Goal: Transaction & Acquisition: Download file/media

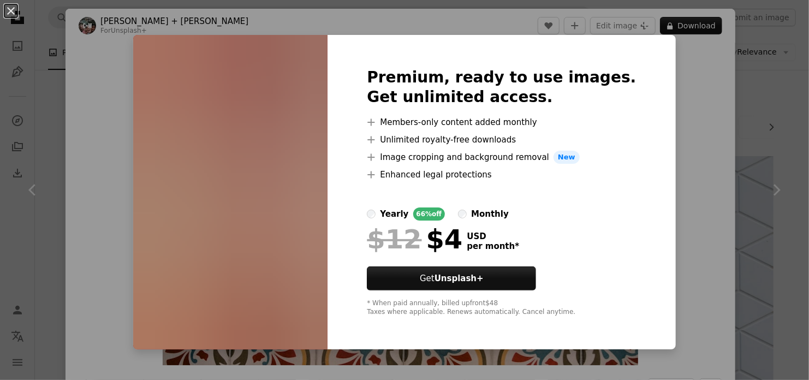
scroll to position [2619, 0]
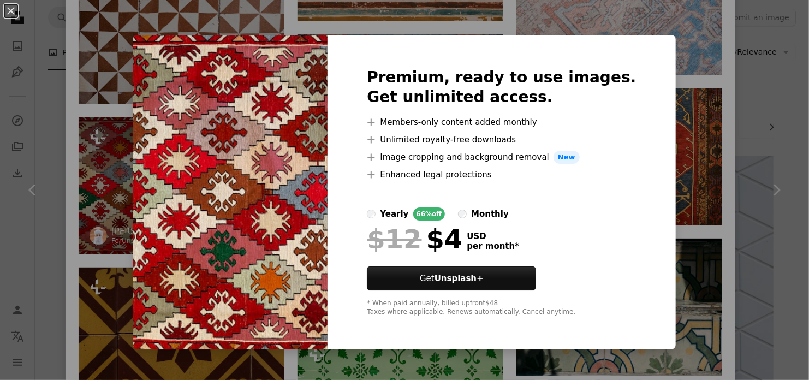
click at [91, 131] on div "An X shape Premium, ready to use images. Get unlimited access. A plus sign Memb…" at bounding box center [404, 190] width 809 height 380
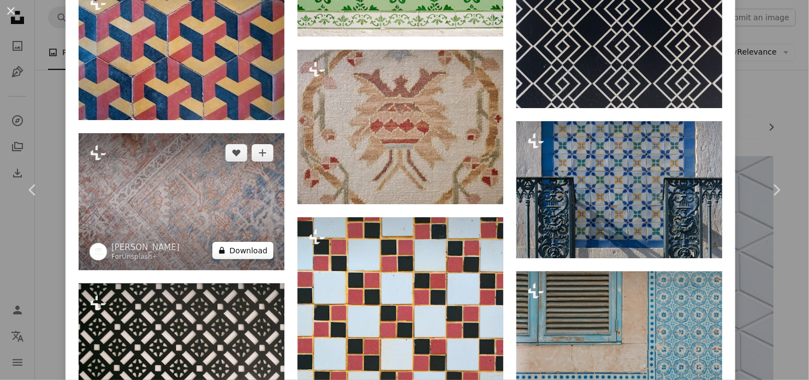
scroll to position [3055, 0]
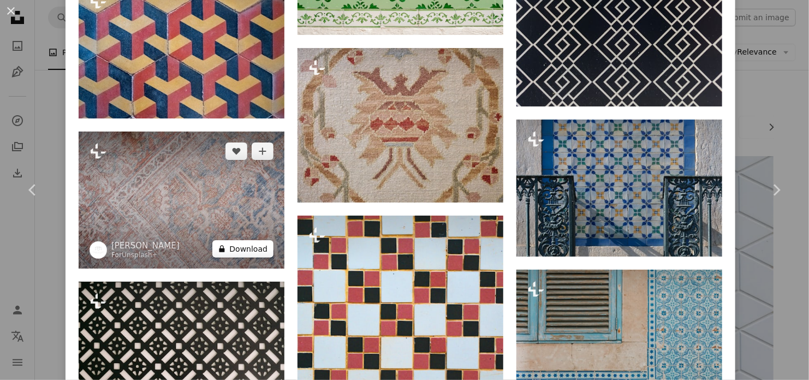
click at [255, 240] on button "A lock Download" at bounding box center [242, 248] width 61 height 17
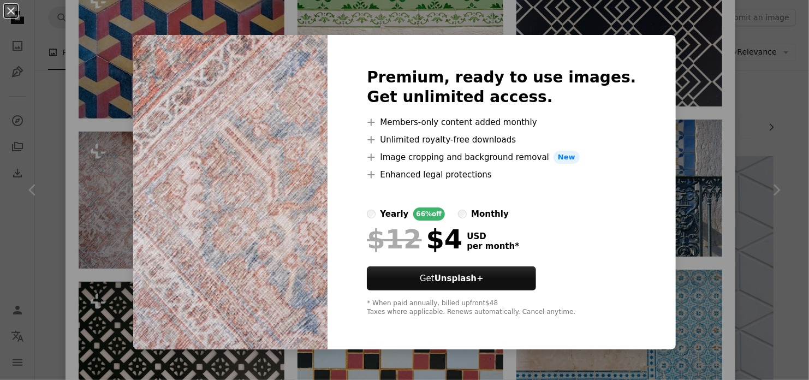
click at [106, 69] on div "An X shape Premium, ready to use images. Get unlimited access. A plus sign Memb…" at bounding box center [404, 190] width 809 height 380
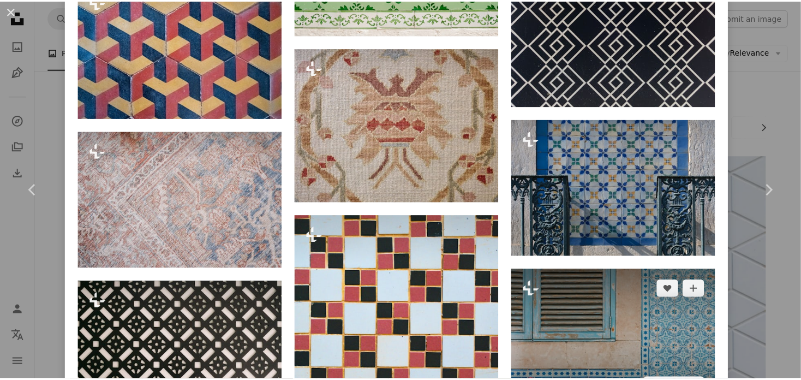
scroll to position [3328, 0]
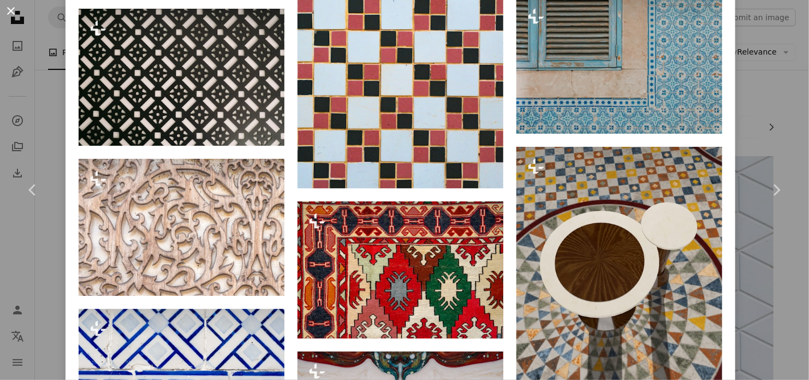
click at [14, 14] on button "An X shape" at bounding box center [10, 10] width 13 height 13
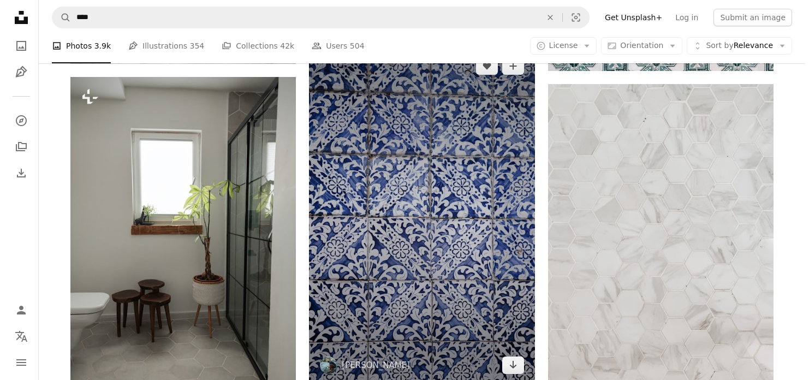
scroll to position [764, 0]
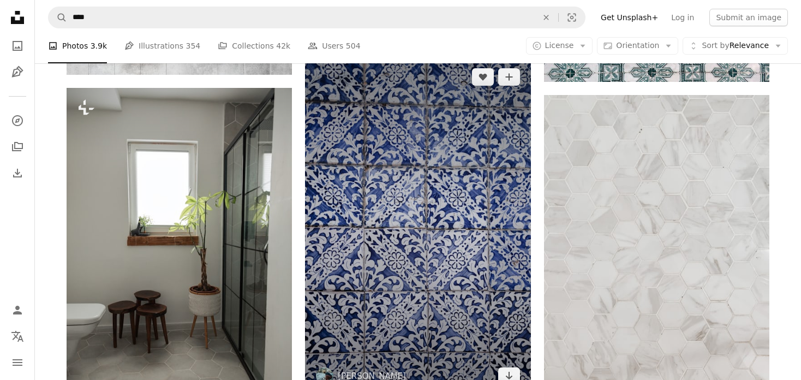
click at [442, 163] on img at bounding box center [417, 226] width 225 height 338
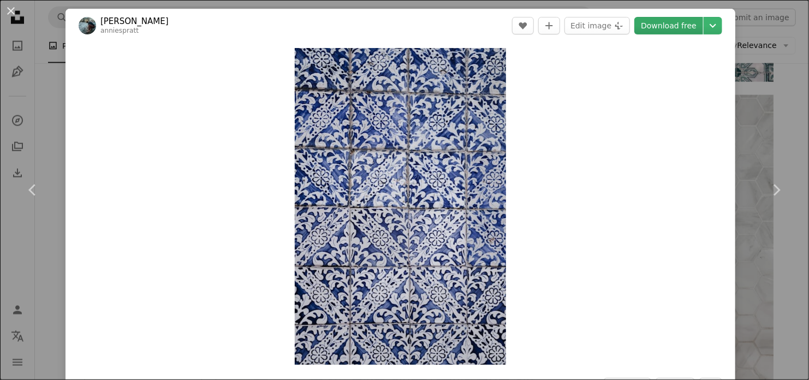
click at [690, 27] on link "Download free" at bounding box center [668, 25] width 69 height 17
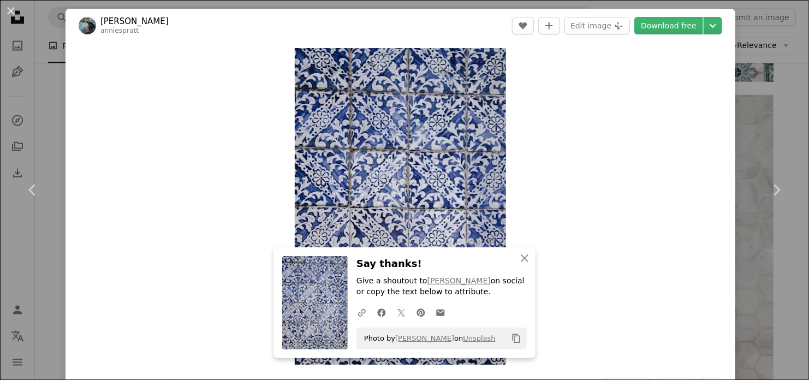
click at [582, 193] on div "Zoom in" at bounding box center [399, 206] width 669 height 327
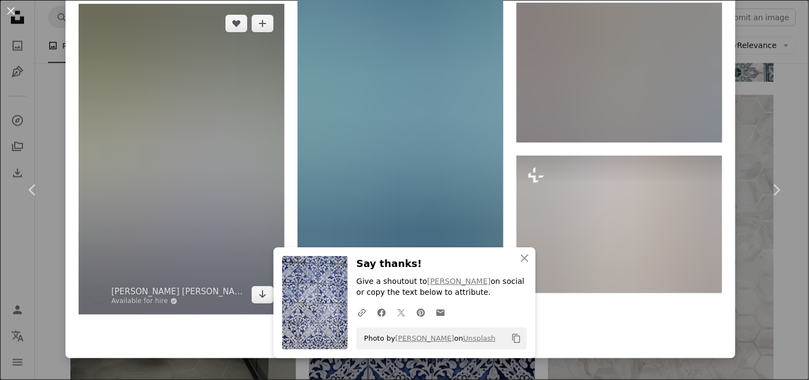
scroll to position [1909, 0]
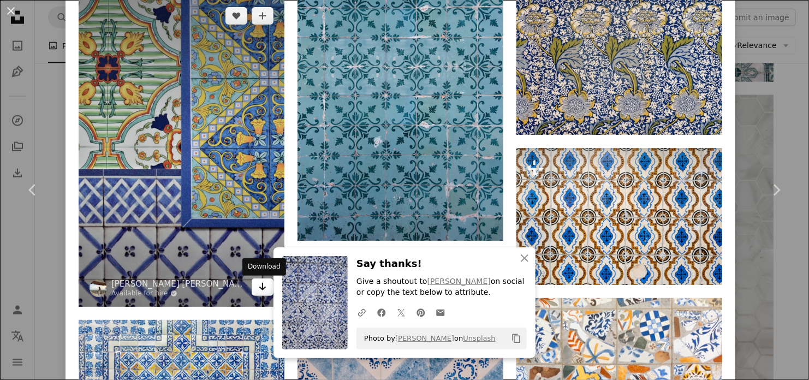
click at [259, 291] on icon "Arrow pointing down" at bounding box center [262, 286] width 9 height 13
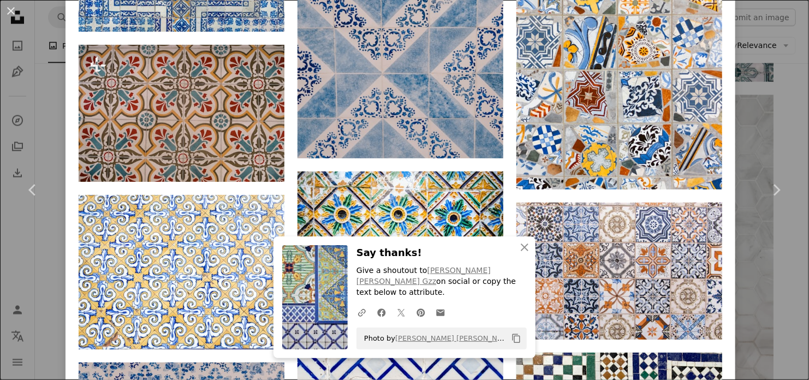
scroll to position [2477, 0]
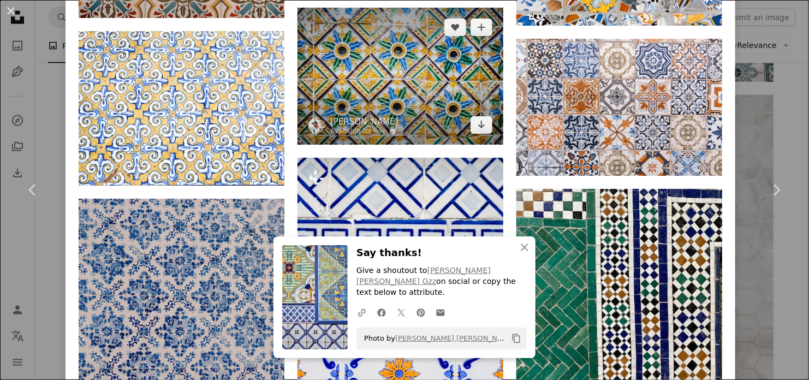
click at [405, 89] on img at bounding box center [400, 76] width 206 height 137
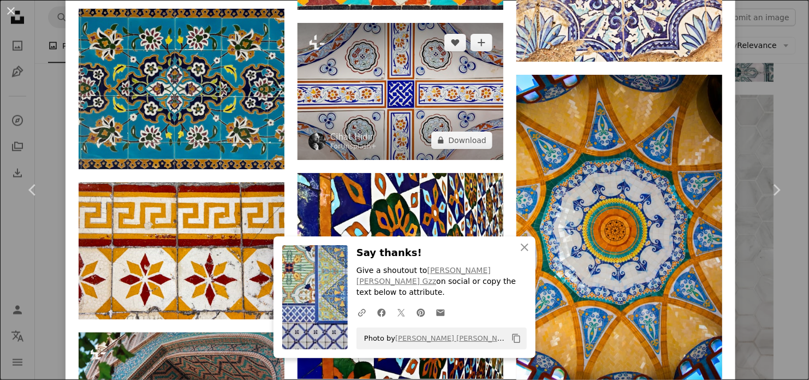
scroll to position [1473, 0]
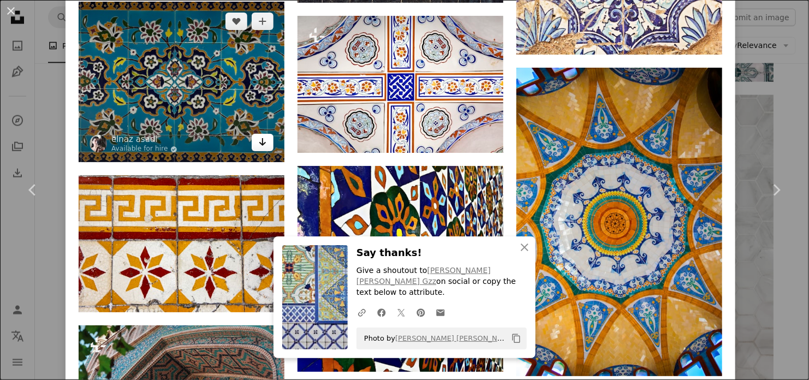
click at [256, 144] on link "Arrow pointing down" at bounding box center [263, 142] width 22 height 17
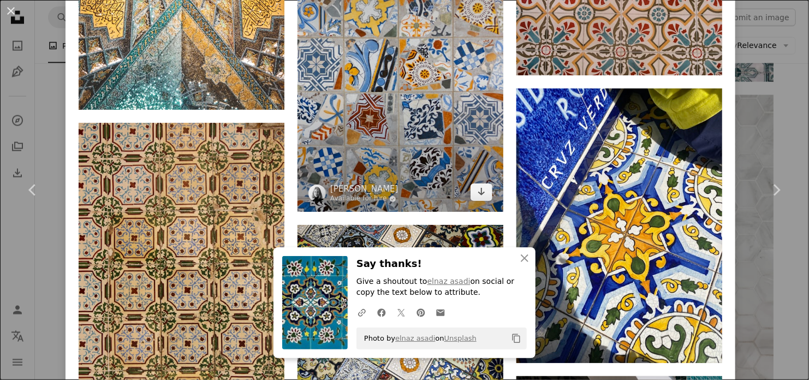
scroll to position [4026, 0]
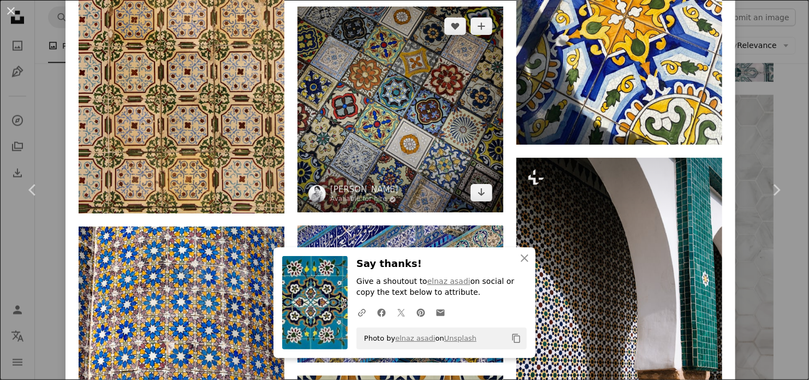
click at [403, 139] on img at bounding box center [400, 110] width 206 height 206
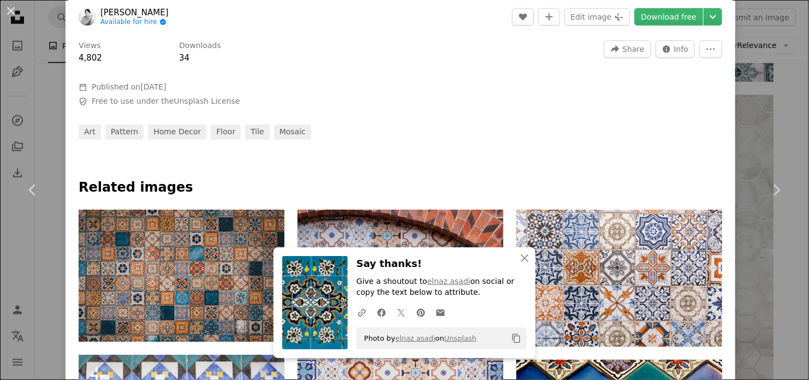
scroll to position [491, 0]
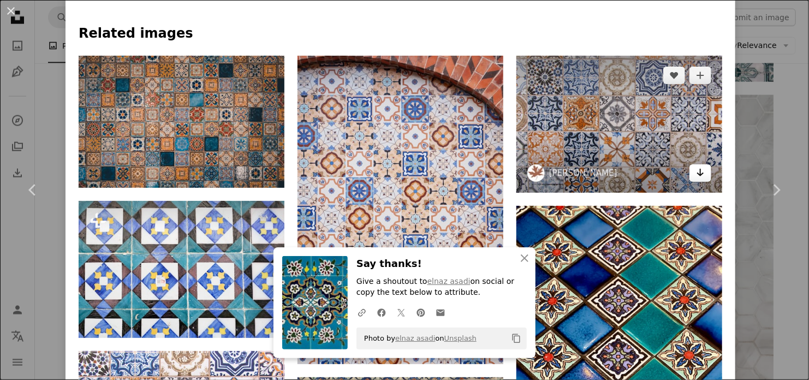
click at [704, 173] on icon "Arrow pointing down" at bounding box center [700, 172] width 9 height 13
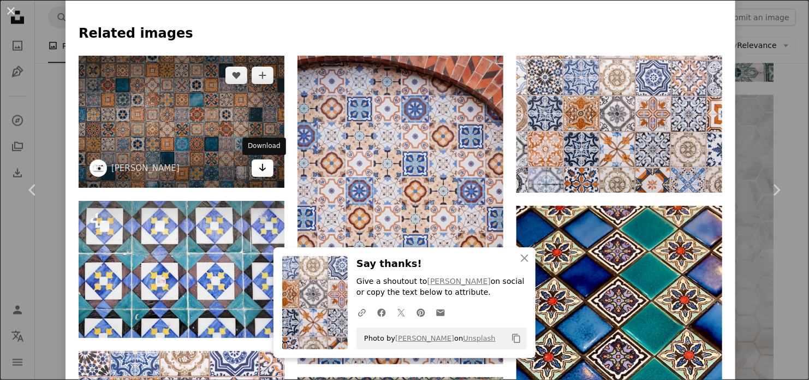
click at [260, 172] on icon "Arrow pointing down" at bounding box center [262, 167] width 9 height 13
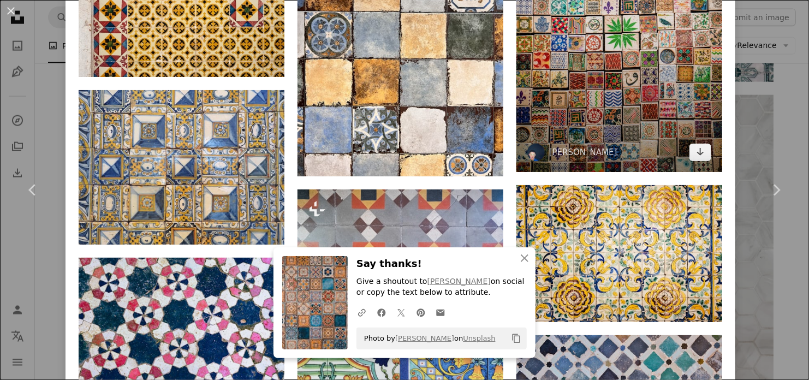
scroll to position [1855, 0]
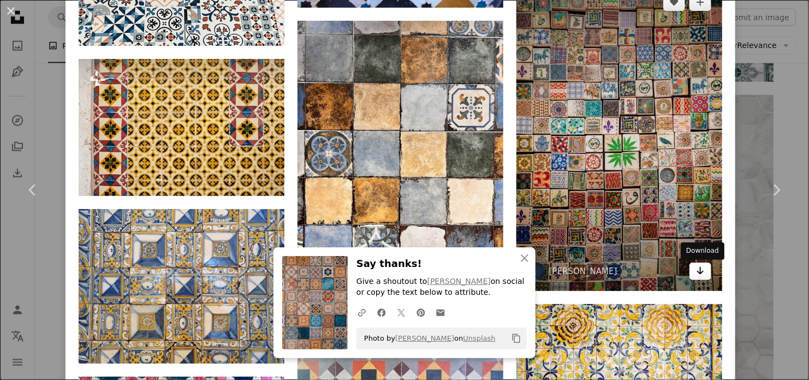
click at [699, 277] on icon "Arrow pointing down" at bounding box center [700, 270] width 9 height 13
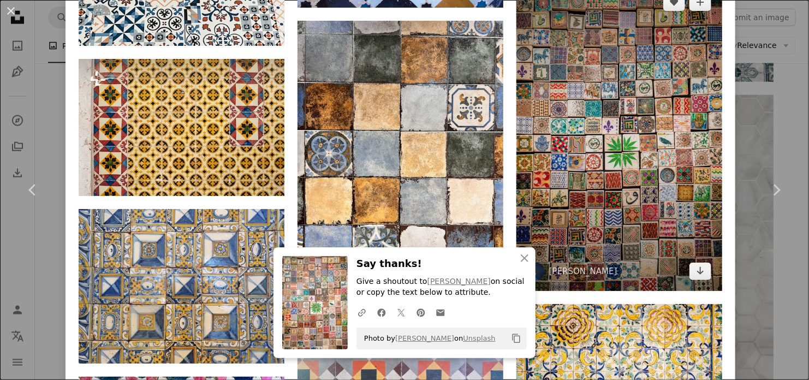
click at [613, 175] on img at bounding box center [619, 137] width 206 height 309
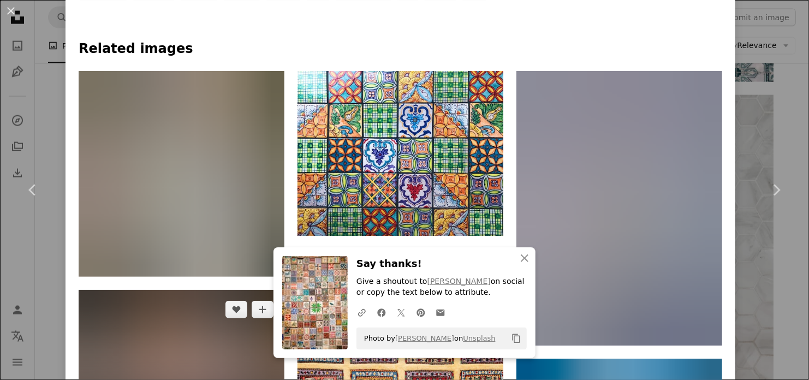
scroll to position [458, 0]
